Goal: Task Accomplishment & Management: Use online tool/utility

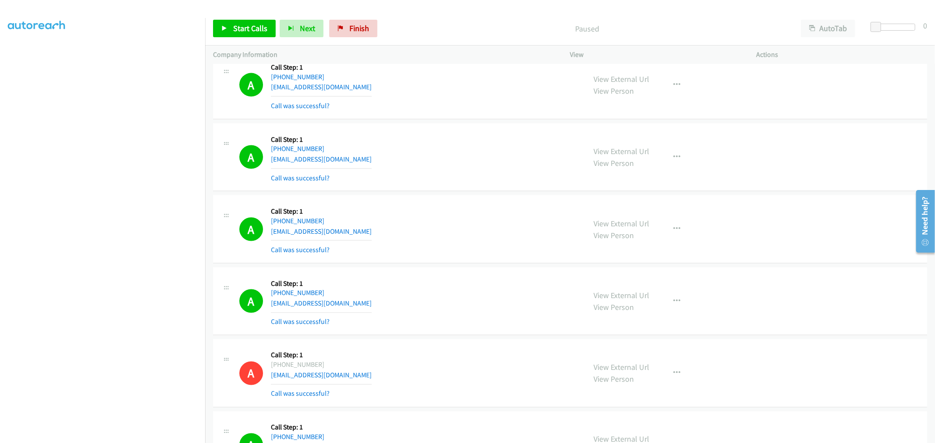
scroll to position [1044, 0]
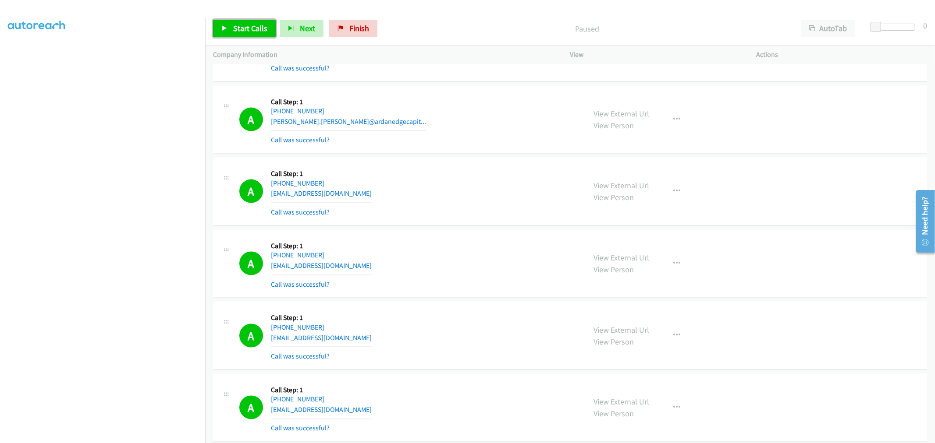
click at [240, 28] on span "Start Calls" at bounding box center [250, 28] width 34 height 10
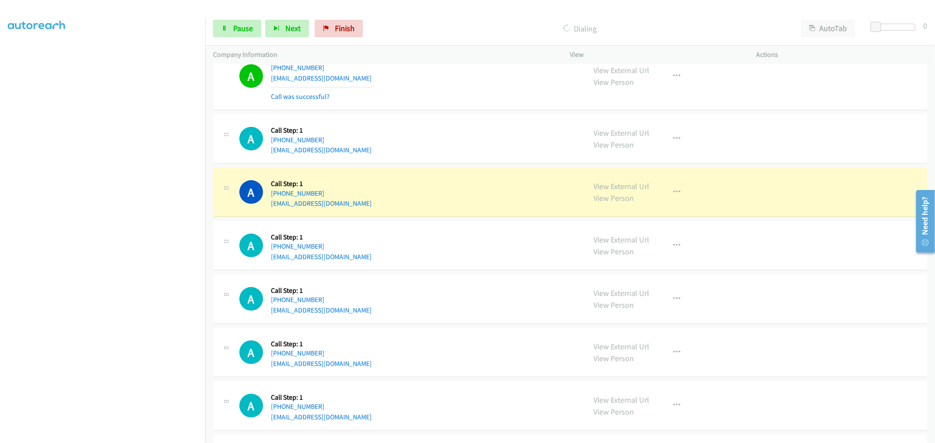
scroll to position [3748, 0]
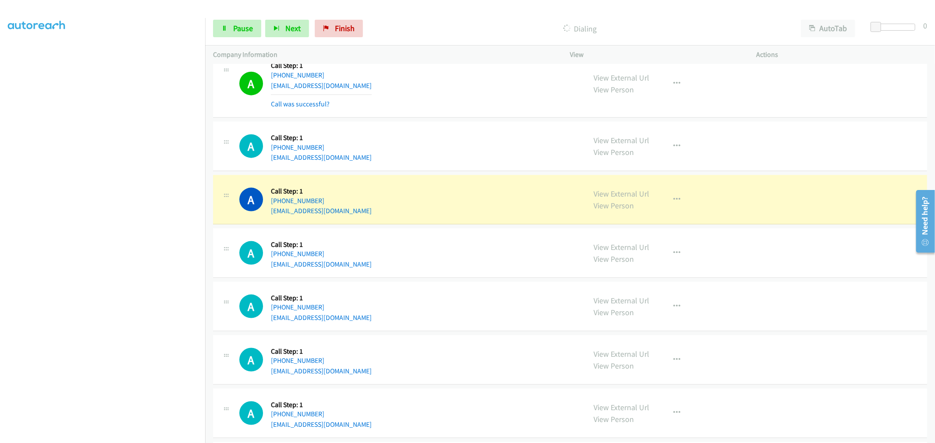
click at [466, 171] on div "A Callback Scheduled Call Step: 1 America/New_York [PHONE_NUMBER] [EMAIL_ADDRES…" at bounding box center [570, 147] width 714 height 50
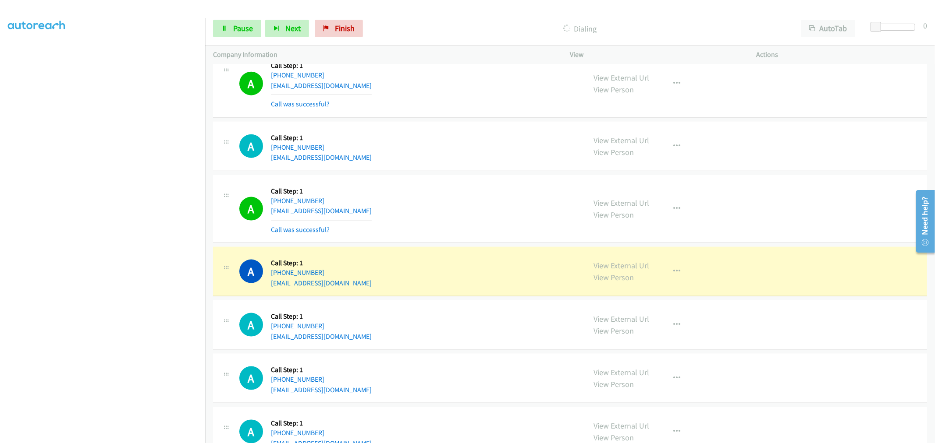
drag, startPoint x: 608, startPoint y: 206, endPoint x: 462, endPoint y: 57, distance: 208.9
click at [458, 177] on td "A Callback Scheduled Call Step: 1 America/New_York [PHONE_NUMBER] [EMAIL_ADDRES…" at bounding box center [570, 209] width 730 height 72
click at [459, 173] on td "A Callback Scheduled Call Step: 1 America/New_York [PHONE_NUMBER] [EMAIL_ADDRES…" at bounding box center [570, 146] width 730 height 53
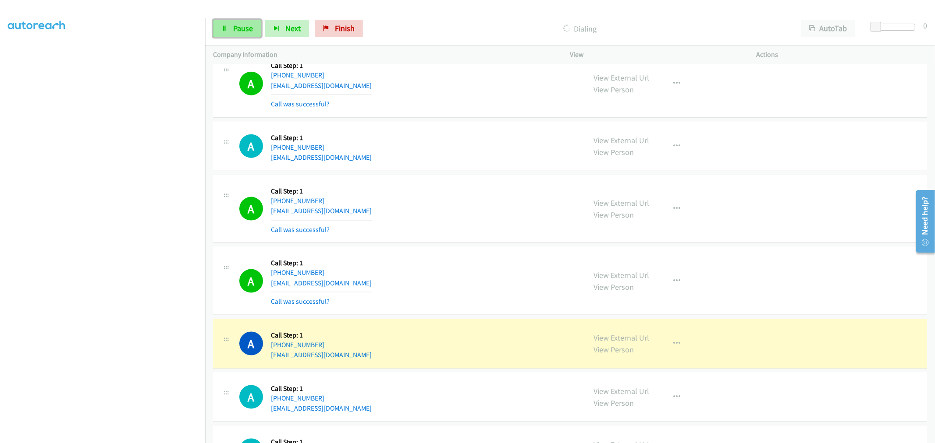
click at [242, 28] on span "Pause" at bounding box center [243, 28] width 20 height 10
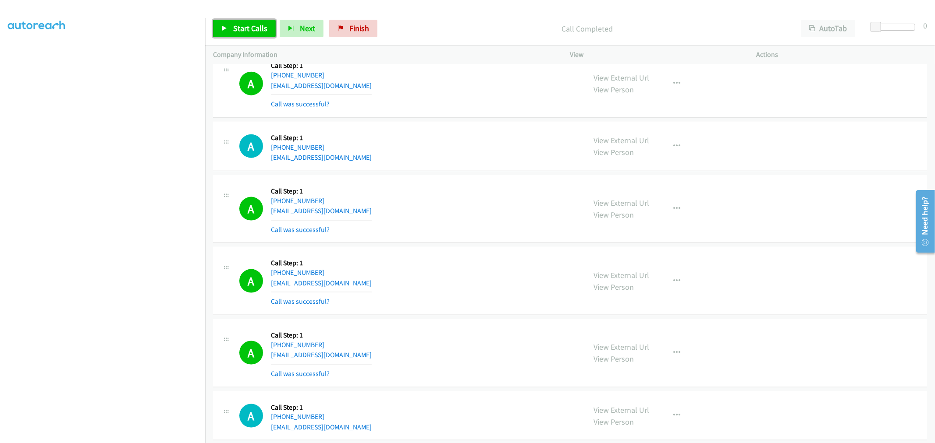
click at [243, 31] on span "Start Calls" at bounding box center [250, 28] width 34 height 10
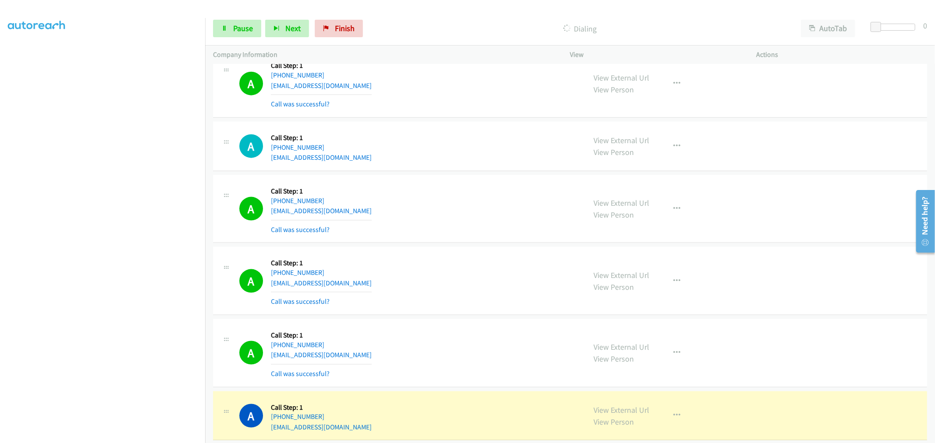
click at [449, 186] on div "A Callback Scheduled Call Step: 1 America/New_York [PHONE_NUMBER] [EMAIL_ADDRES…" at bounding box center [408, 209] width 339 height 52
click at [674, 211] on icon "button" at bounding box center [677, 209] width 7 height 7
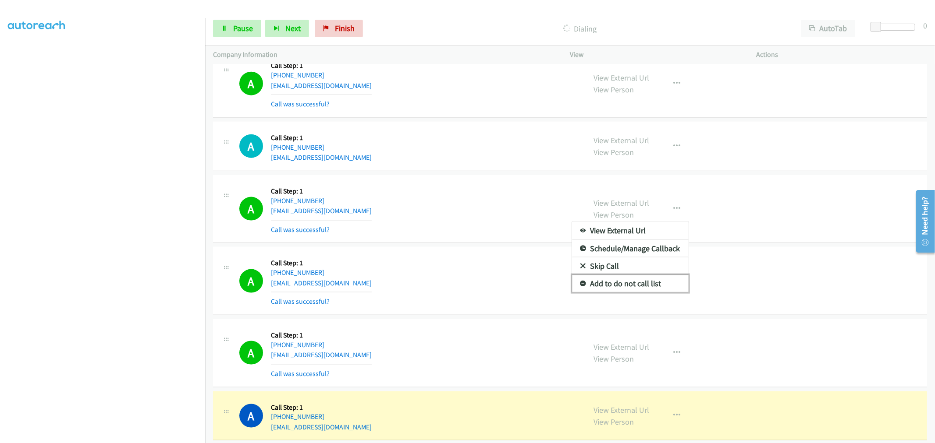
click at [637, 292] on link "Add to do not call list" at bounding box center [630, 284] width 117 height 18
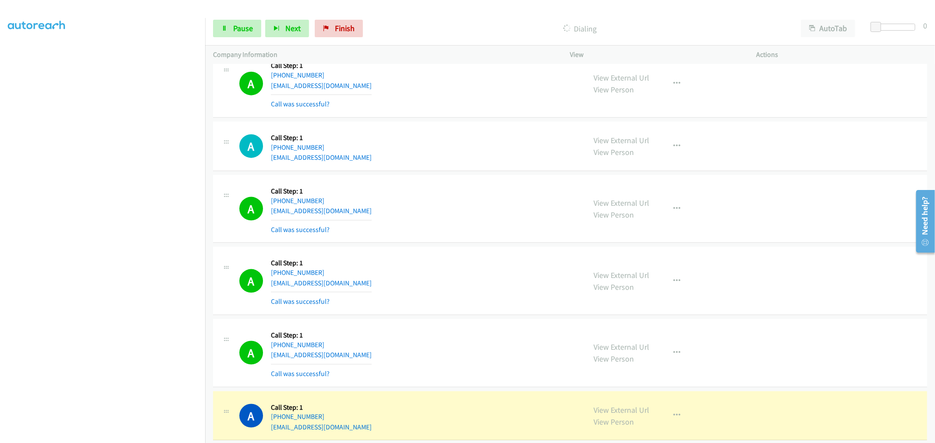
click at [407, 228] on div "A Callback Scheduled Call Step: 1 America/New_York [PHONE_NUMBER] [EMAIL_ADDRES…" at bounding box center [408, 209] width 339 height 52
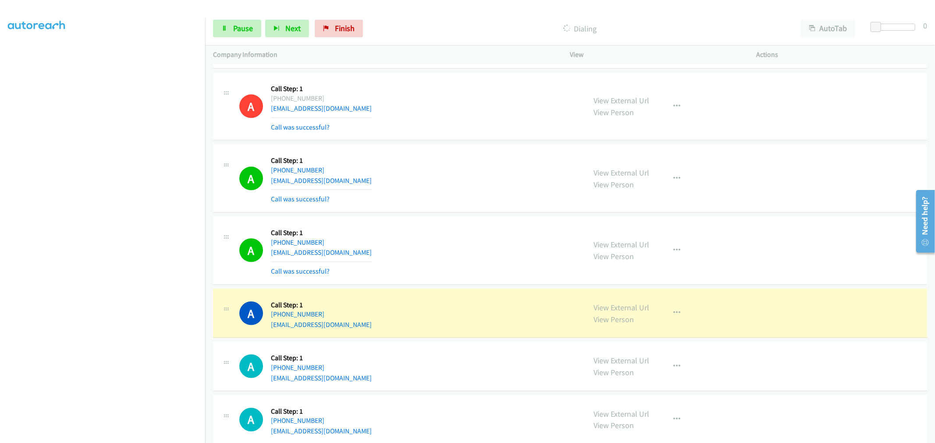
scroll to position [3943, 0]
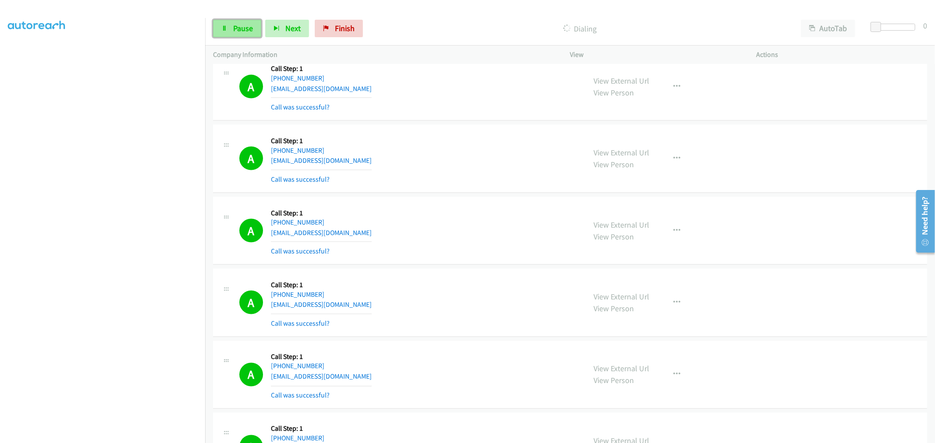
click at [242, 25] on span "Pause" at bounding box center [243, 28] width 20 height 10
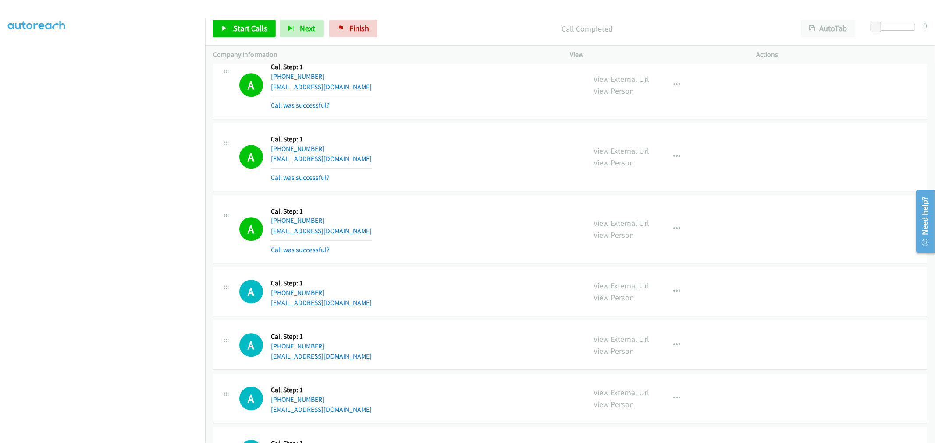
scroll to position [4576, 0]
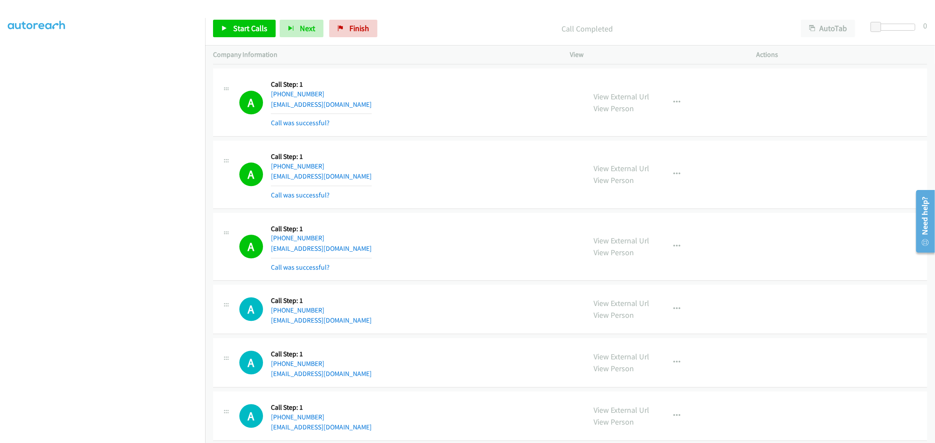
click at [465, 146] on div "A Callback Scheduled Call Step: 1 America/New_York [PHONE_NUMBER] [EMAIL_ADDRES…" at bounding box center [570, 175] width 714 height 68
click at [473, 137] on div "A Callback Scheduled Call Step: 1 America/New_York [PHONE_NUMBER] [EMAIL_ADDRES…" at bounding box center [570, 102] width 714 height 68
